Goal: Task Accomplishment & Management: Complete application form

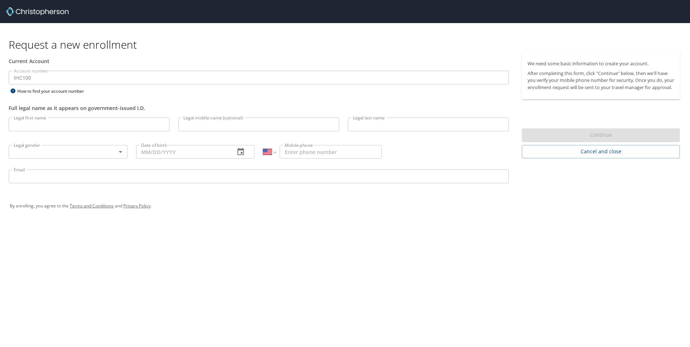
select select "US"
click at [34, 125] on input "Legal first name" at bounding box center [89, 125] width 161 height 14
type input "Caitlin"
type input "[PERSON_NAME]"
type input "[GEOGRAPHIC_DATA]"
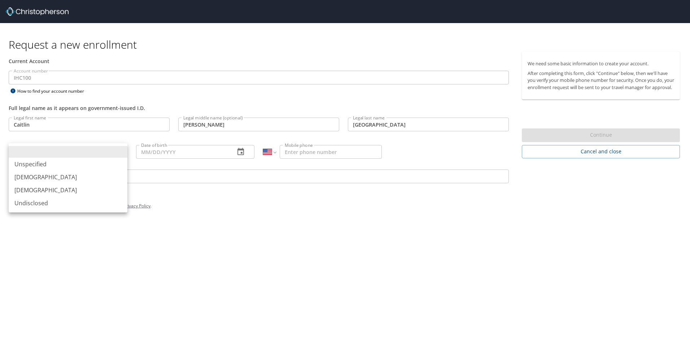
click at [118, 151] on body "Request a new enrollment Current Account Account number IHC100 Account number H…" at bounding box center [345, 173] width 690 height 347
click at [44, 186] on li "[DEMOGRAPHIC_DATA]" at bounding box center [68, 190] width 119 height 13
type input "[DEMOGRAPHIC_DATA]"
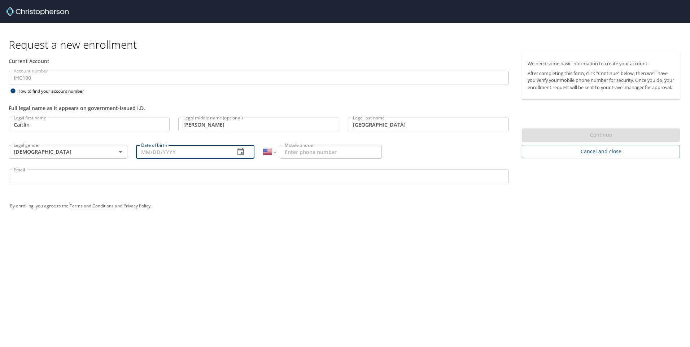
click at [169, 152] on input "Date of birth" at bounding box center [183, 152] width 94 height 14
type input "[DATE]"
type input "[PHONE_NUMBER]"
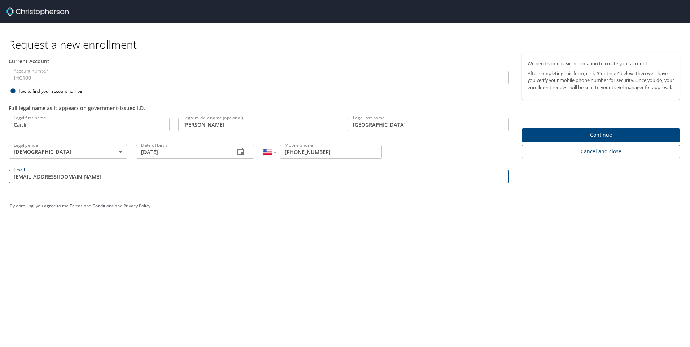
type input "[EMAIL_ADDRESS][DOMAIN_NAME]"
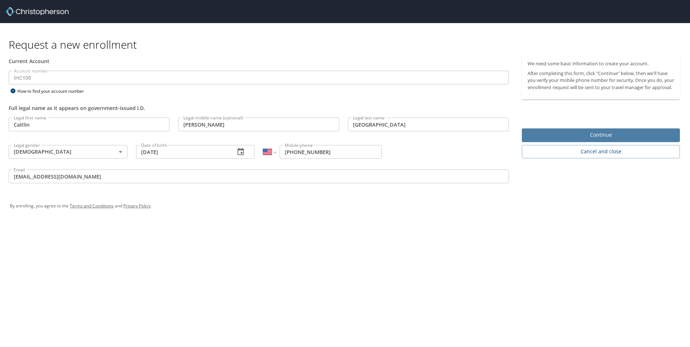
click at [626, 140] on span "Continue" at bounding box center [601, 135] width 147 height 9
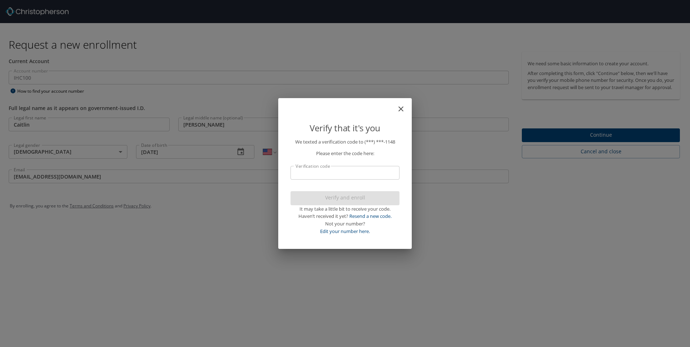
click at [383, 170] on input "Verification code" at bounding box center [345, 173] width 109 height 14
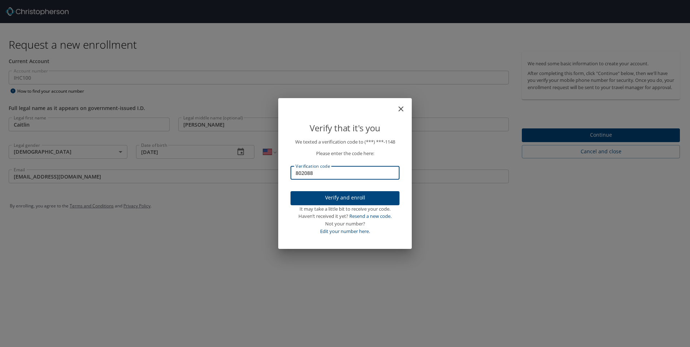
type input "802088"
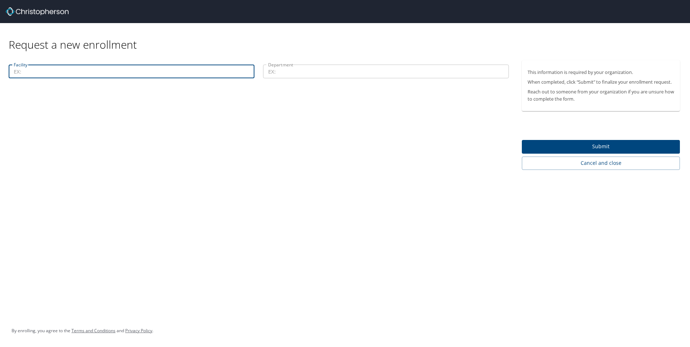
click at [39, 72] on input "Facility" at bounding box center [132, 72] width 246 height 14
type input "[GEOGRAPHIC_DATA][PERSON_NAME]"
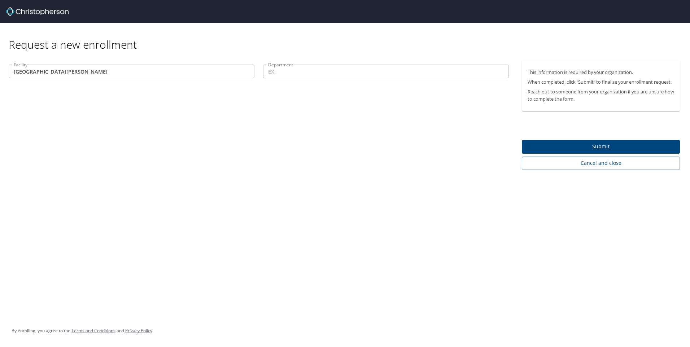
click at [317, 71] on input "Department" at bounding box center [386, 72] width 246 height 14
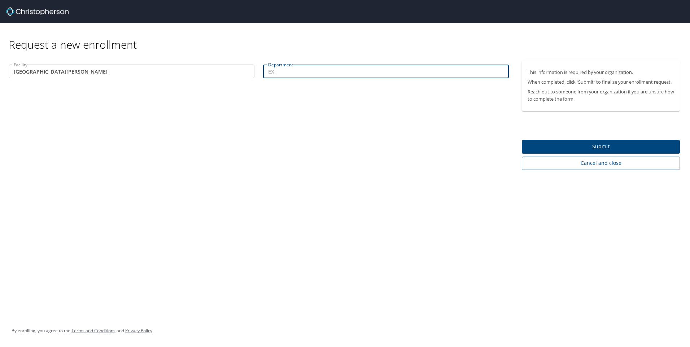
click at [284, 72] on input "Department" at bounding box center [386, 72] width 246 height 14
type input "Central Staff Rsrc"
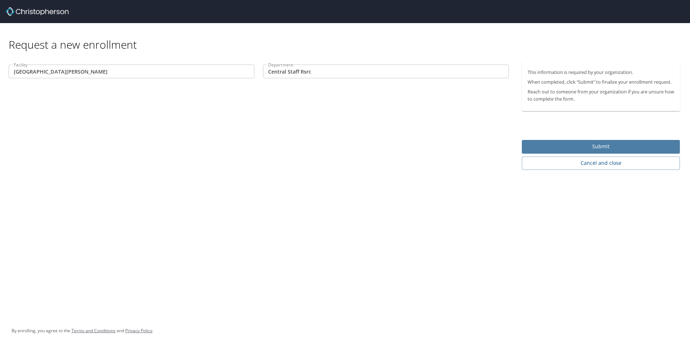
click at [586, 148] on span "Submit" at bounding box center [601, 146] width 147 height 9
